Goal: Information Seeking & Learning: Learn about a topic

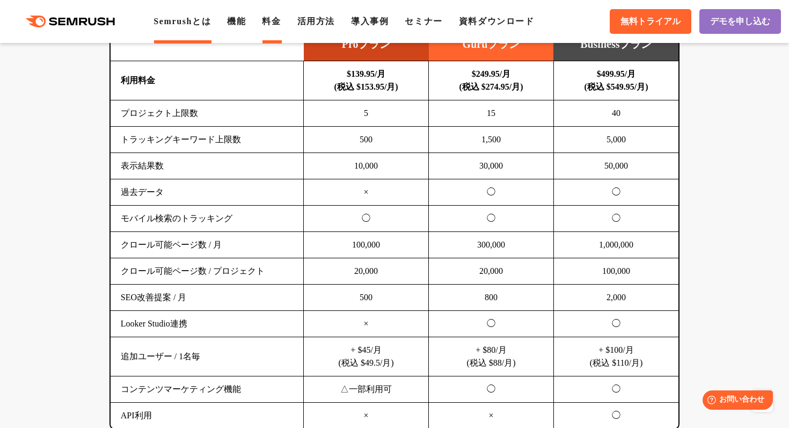
click at [163, 23] on link "Semrushとは" at bounding box center [182, 21] width 57 height 9
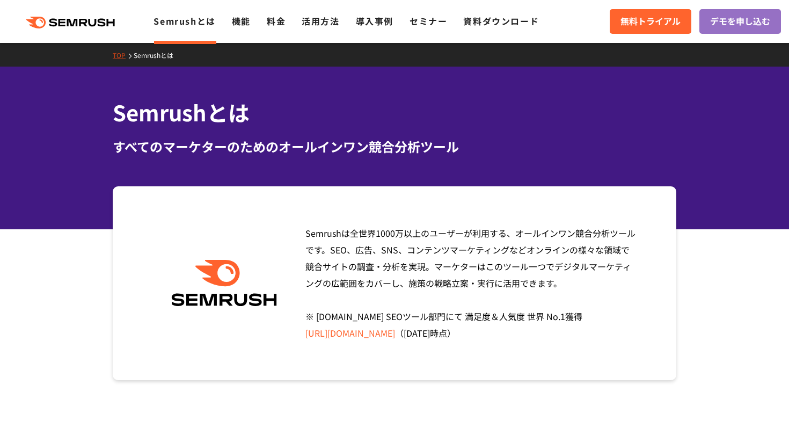
click at [140, 114] on h1 "Semrushとは" at bounding box center [395, 113] width 564 height 32
copy h1 "Semrush"
click at [242, 131] on div "Semrushとは すべてのマーケターのためのオールインワン競合分析ツール" at bounding box center [395, 127] width 564 height 60
click at [161, 117] on h1 "Semrushとは" at bounding box center [395, 113] width 564 height 32
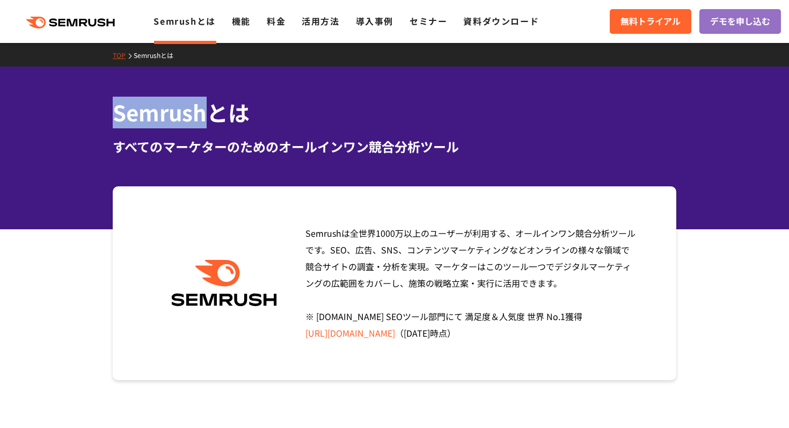
click at [161, 117] on h1 "Semrushとは" at bounding box center [395, 113] width 564 height 32
copy h1 "Semrush"
click at [69, 181] on div "Semrushとは すべてのマーケターのためのオールインワン競合分析ツール" at bounding box center [394, 148] width 789 height 163
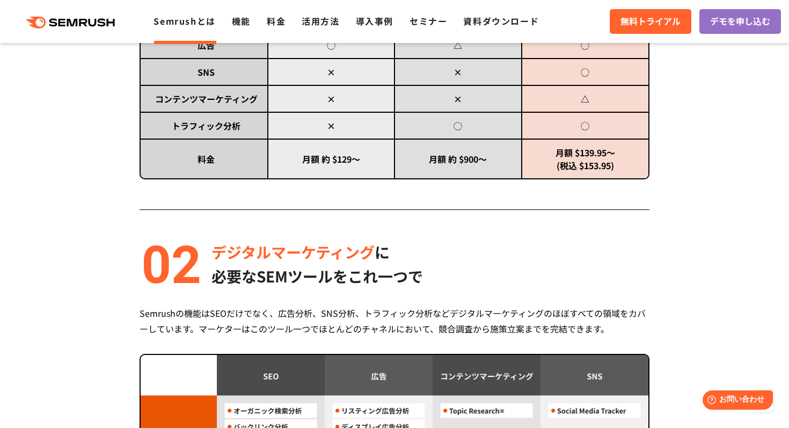
scroll to position [536, 0]
